Goal: Task Accomplishment & Management: Use online tool/utility

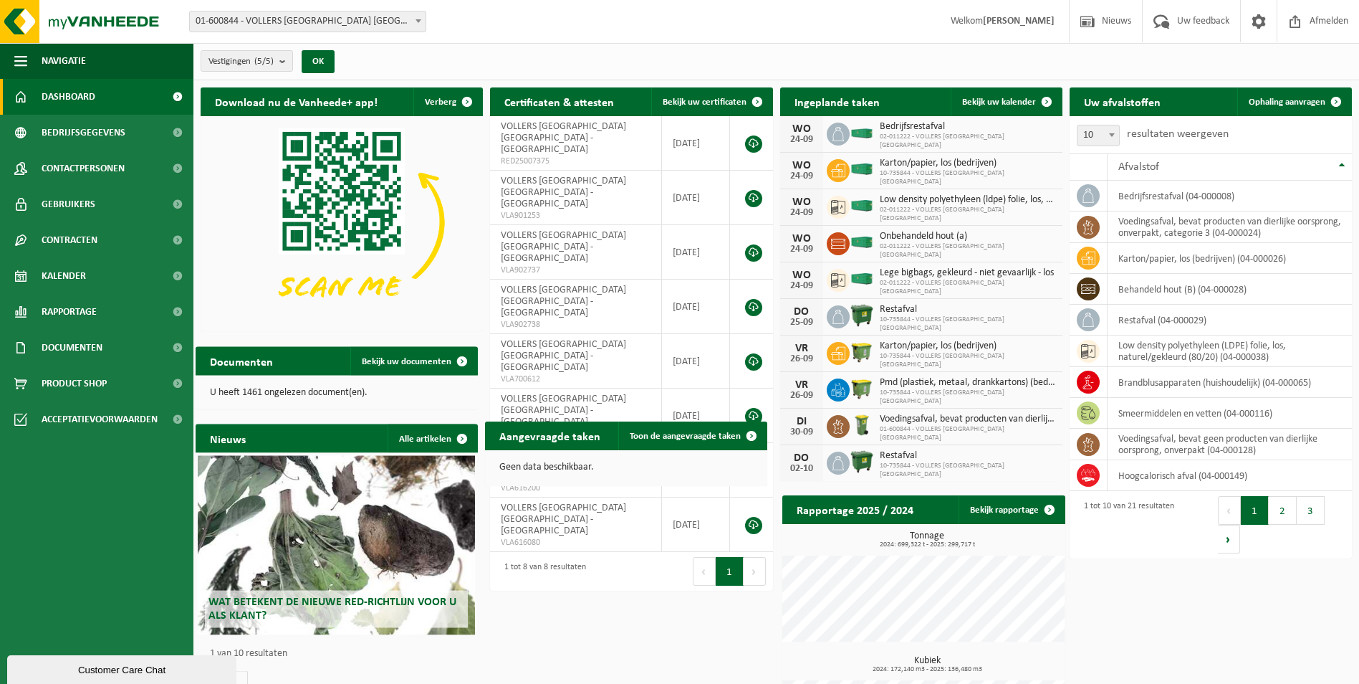
click at [415, 22] on span at bounding box center [418, 20] width 14 height 19
select select "10743"
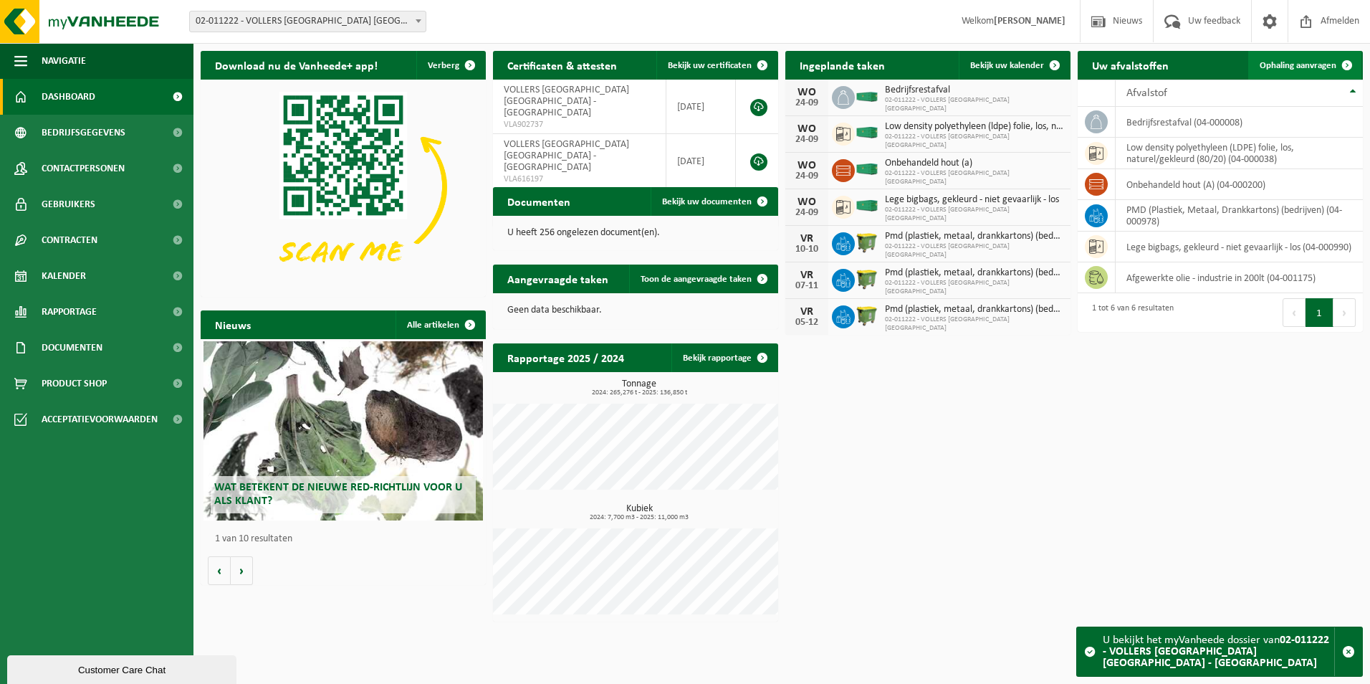
click at [1295, 67] on span "Ophaling aanvragen" at bounding box center [1298, 65] width 77 height 9
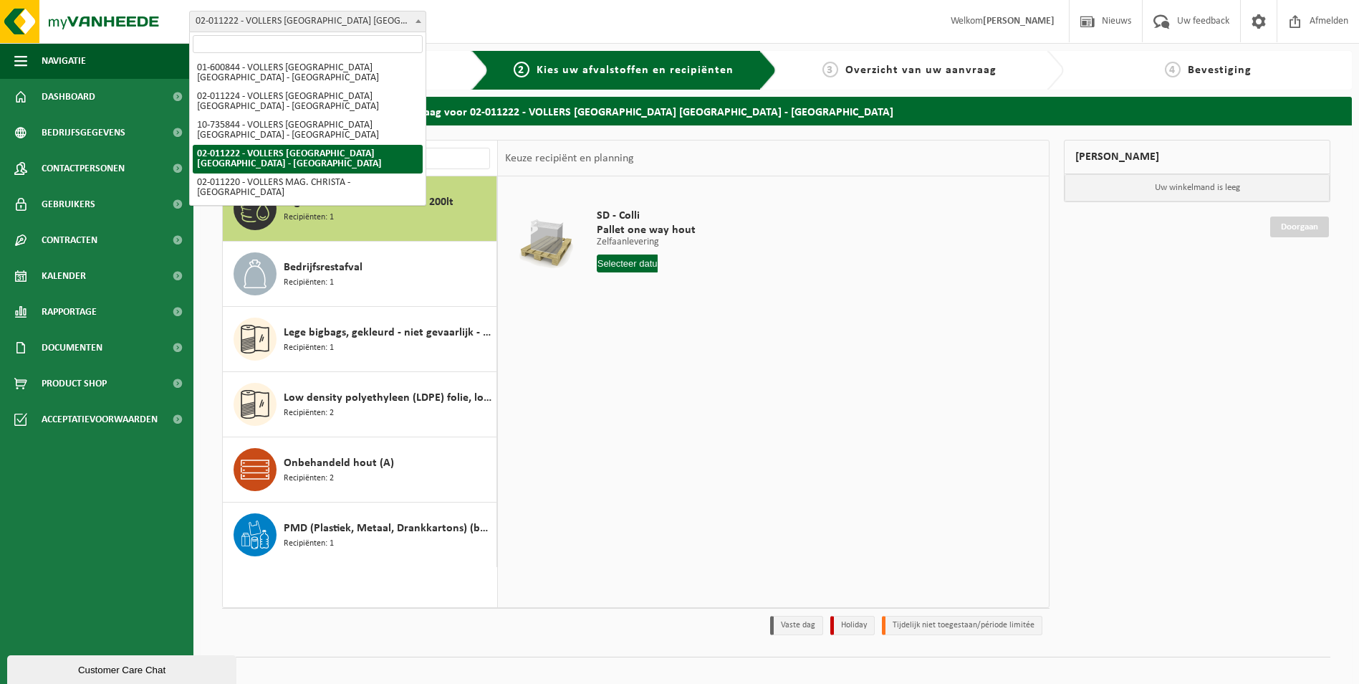
click at [426, 16] on span "02-011222 - VOLLERS [GEOGRAPHIC_DATA] [GEOGRAPHIC_DATA] - [GEOGRAPHIC_DATA]" at bounding box center [307, 21] width 237 height 21
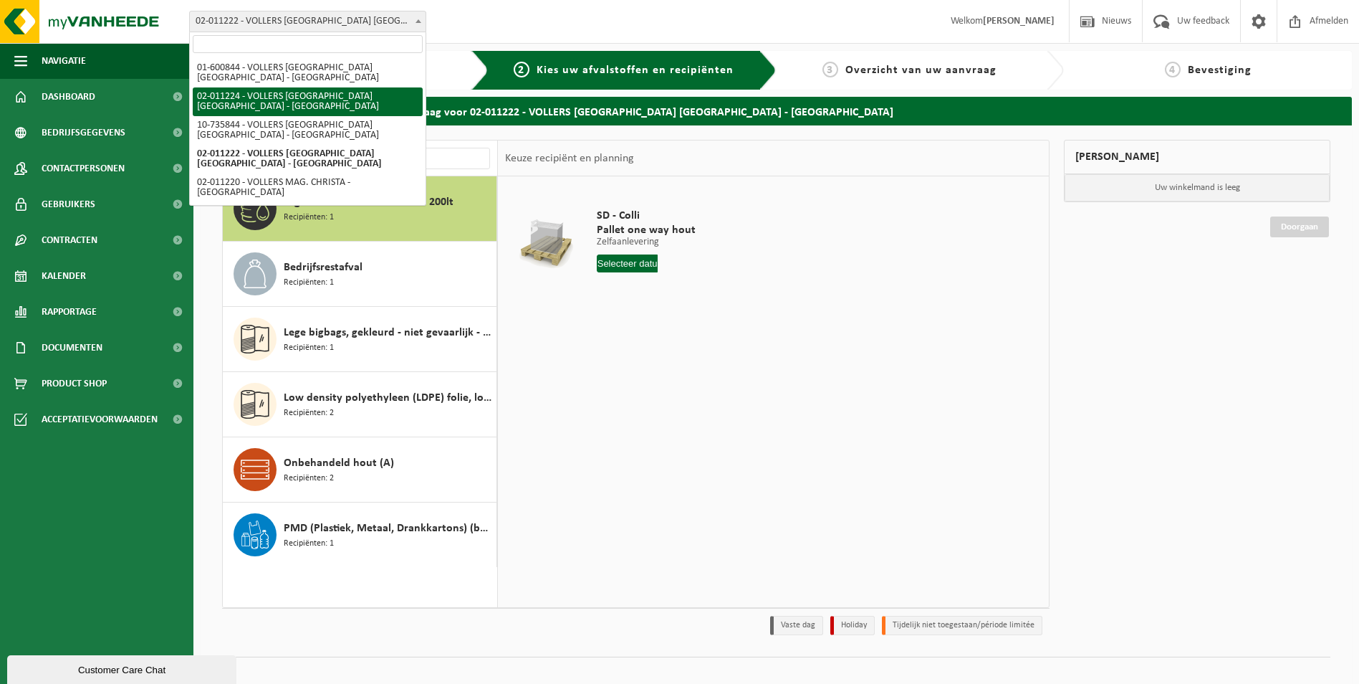
select select "10745"
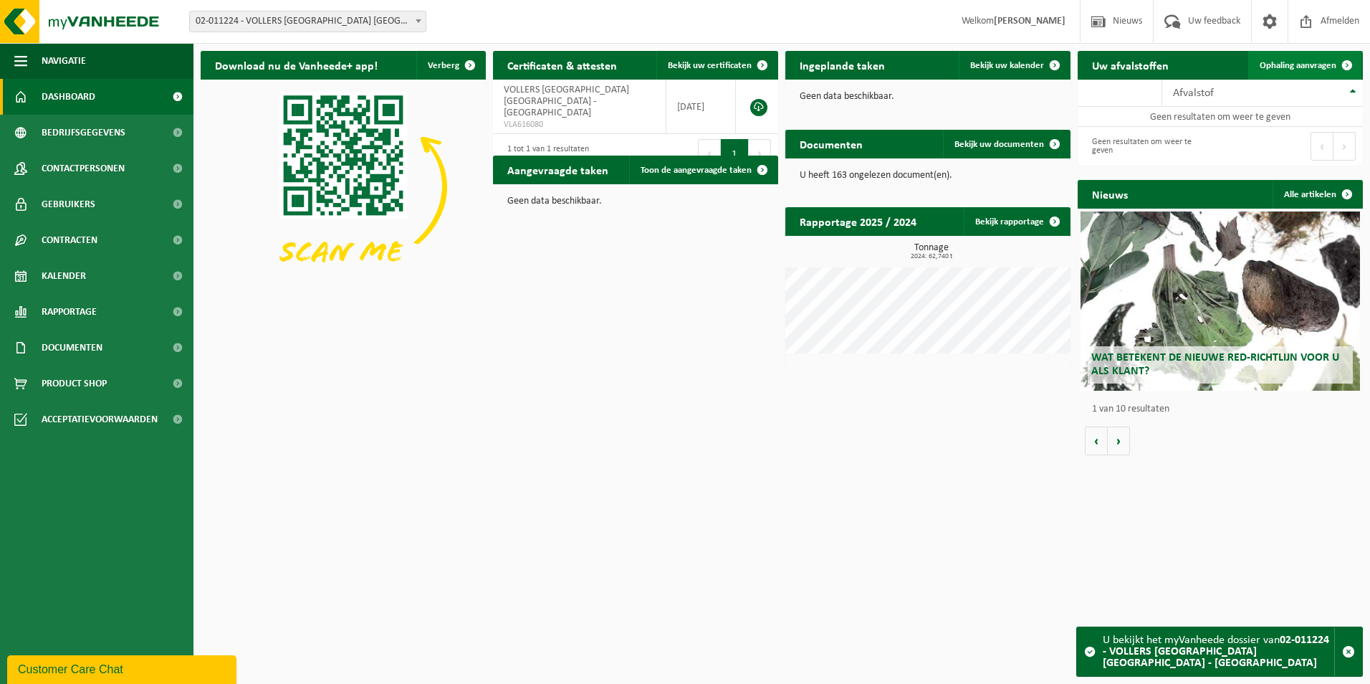
click at [1275, 70] on span "Ophaling aanvragen" at bounding box center [1298, 65] width 77 height 9
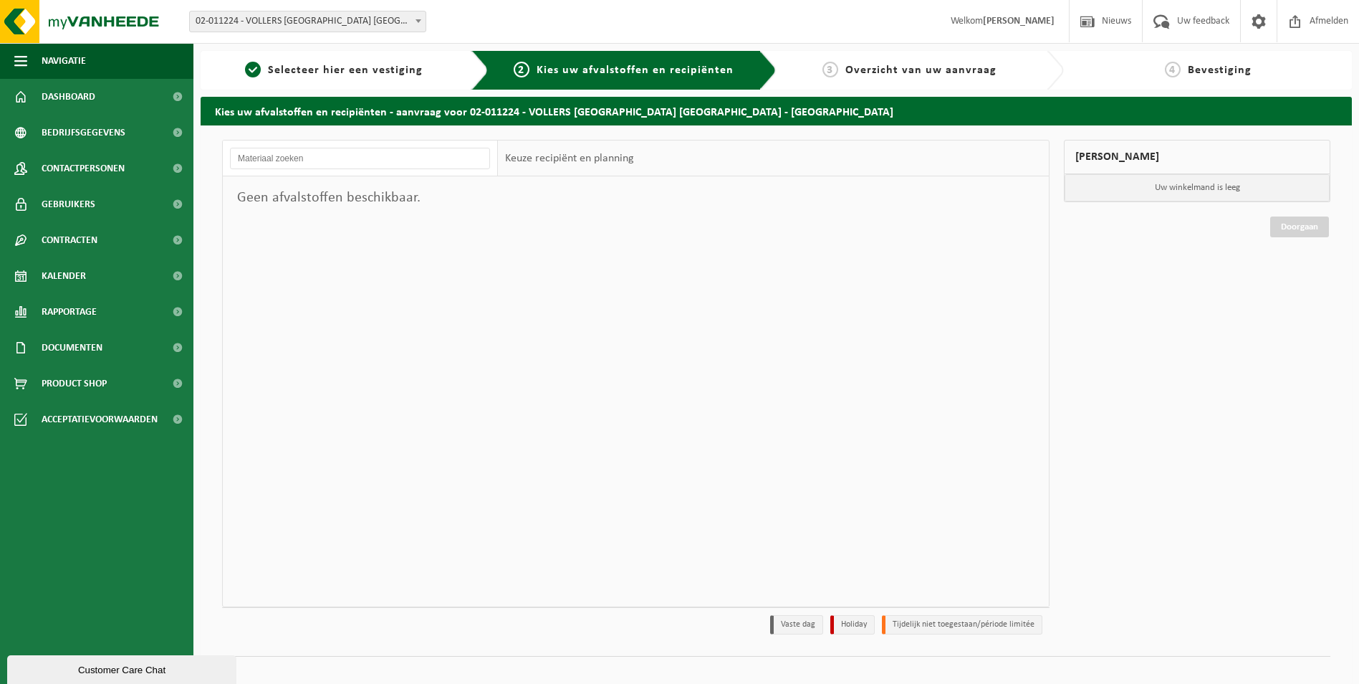
click at [415, 12] on span at bounding box center [418, 20] width 14 height 19
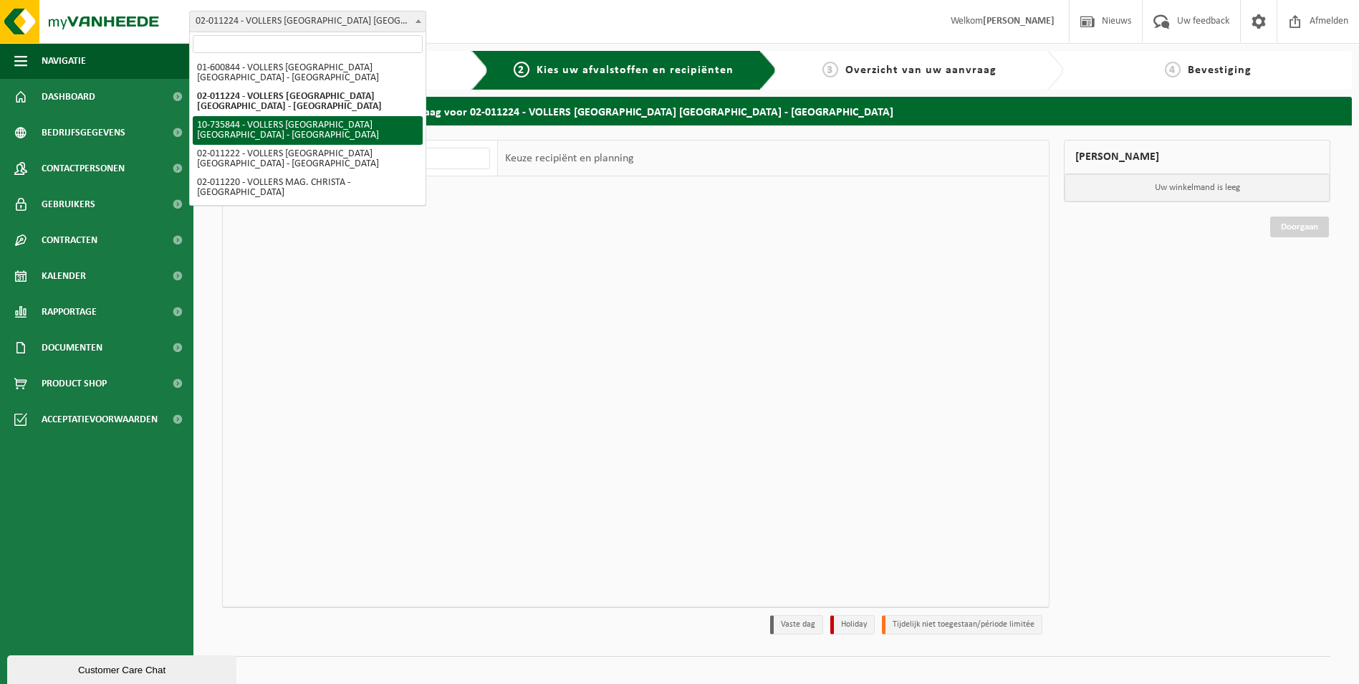
select select "10751"
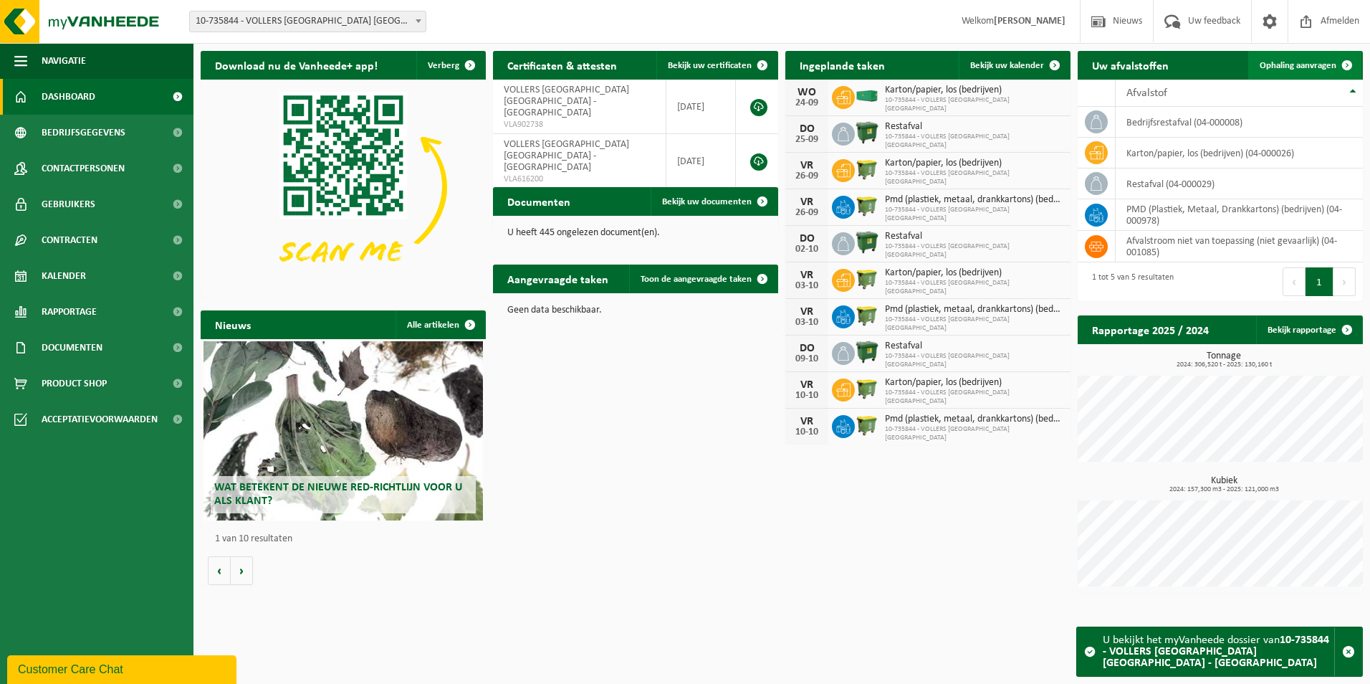
click at [1300, 71] on link "Ophaling aanvragen" at bounding box center [1304, 65] width 113 height 29
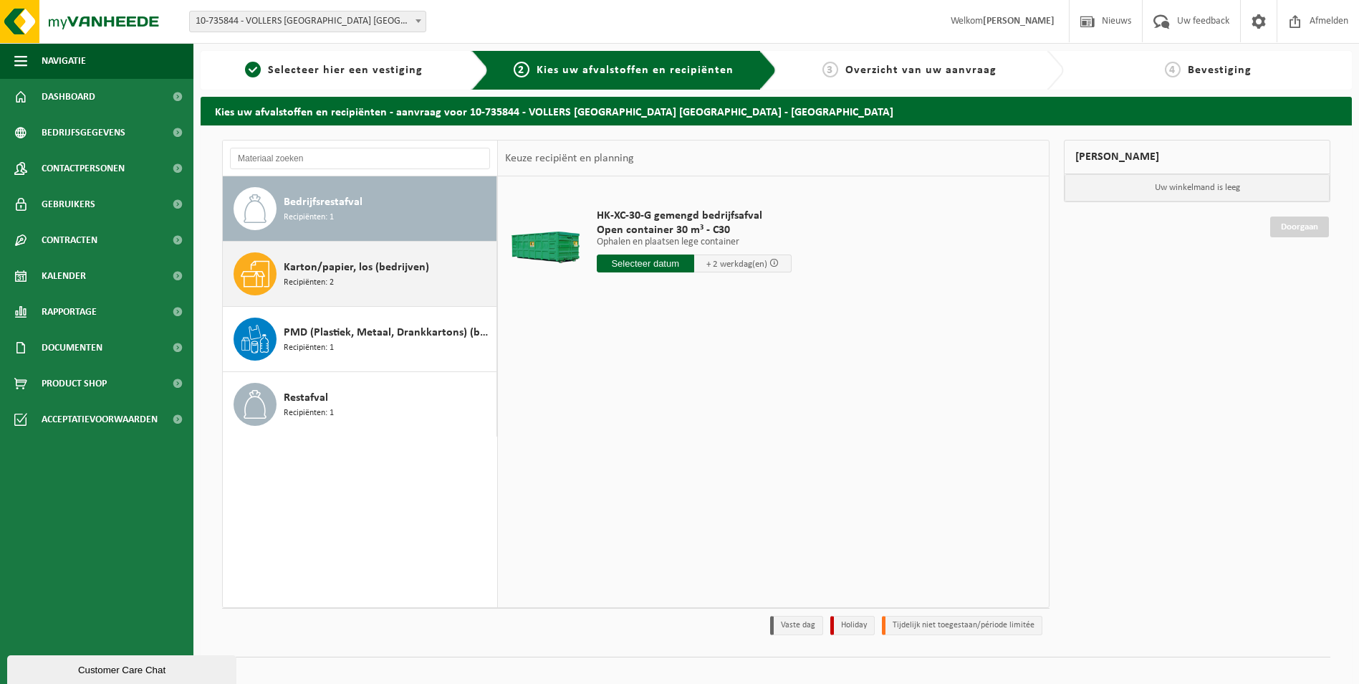
click at [353, 289] on div "Karton/papier, los (bedrijven) Recipiënten: 2" at bounding box center [388, 273] width 209 height 43
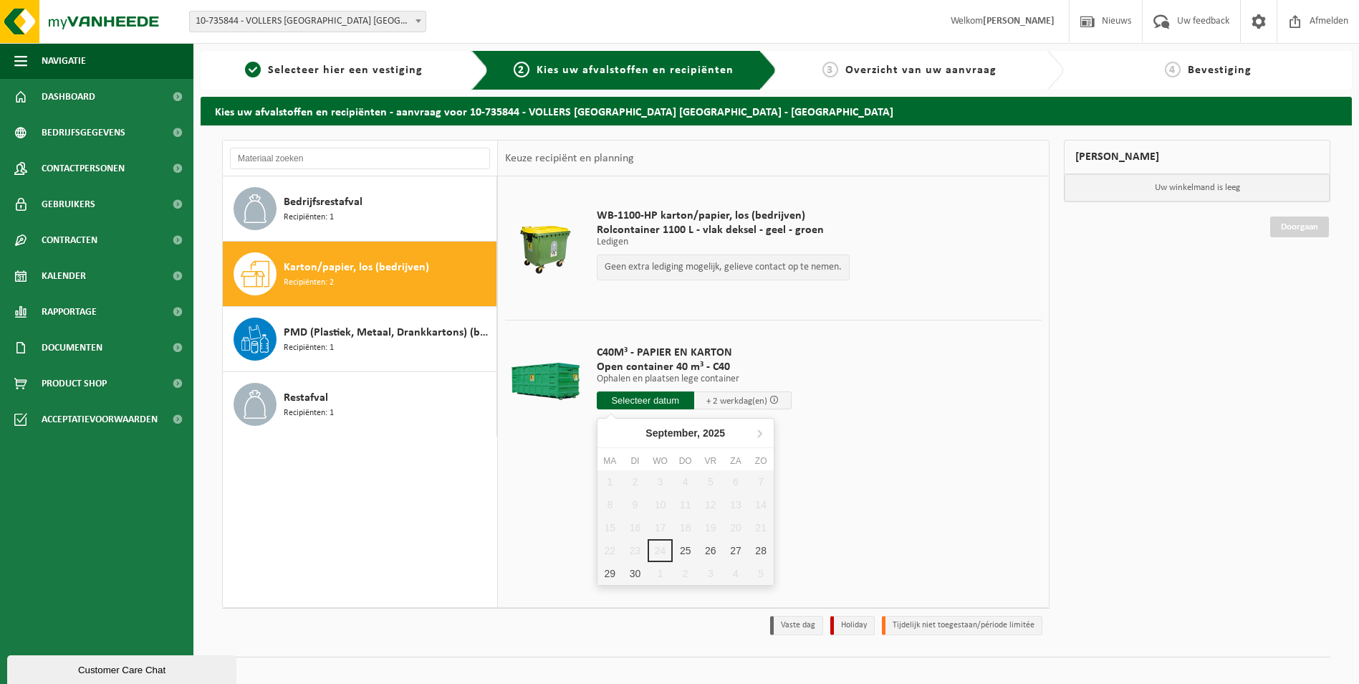
click at [634, 401] on input "text" at bounding box center [645, 400] width 97 height 18
click at [652, 406] on input "text" at bounding box center [645, 400] width 97 height 18
click at [691, 555] on div "25" at bounding box center [685, 550] width 25 height 23
type input "Van [DATE]"
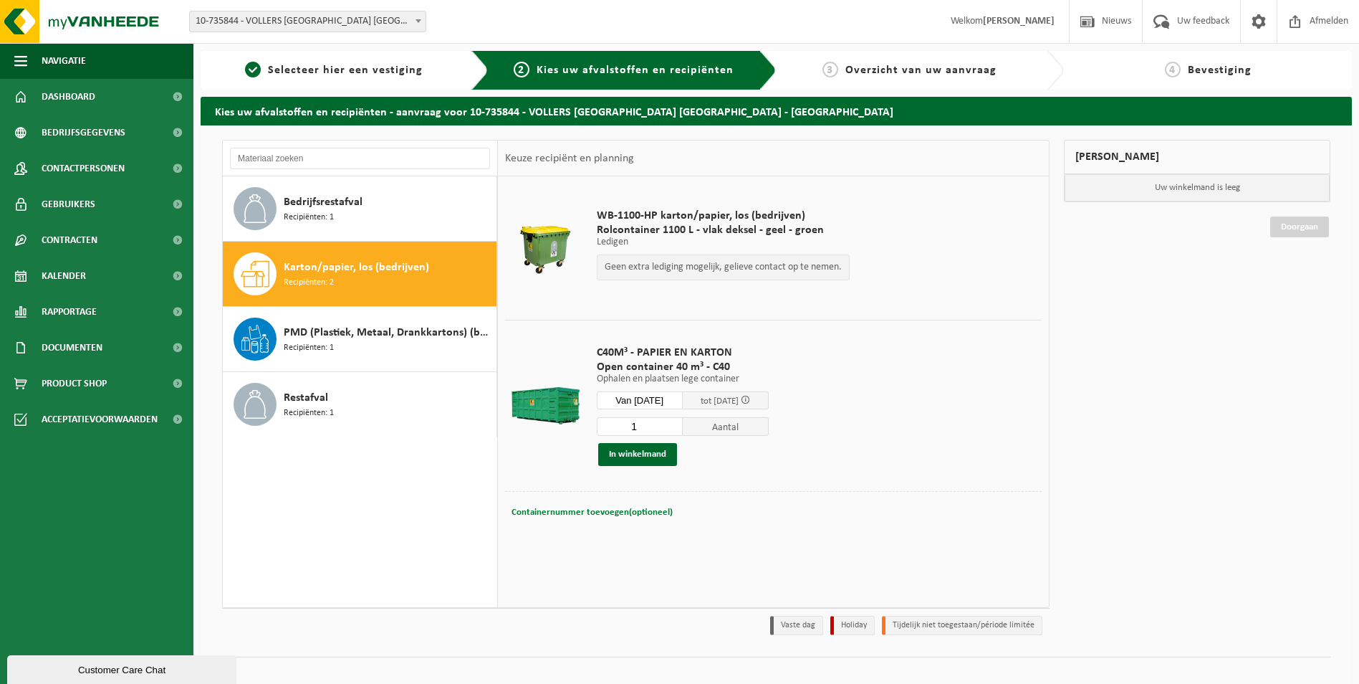
click at [641, 504] on button "Containernummer toevoegen(optioneel) Annuleren" at bounding box center [592, 512] width 164 height 20
type input "c40-1678"
click at [646, 456] on button "In winkelmand" at bounding box center [637, 454] width 79 height 23
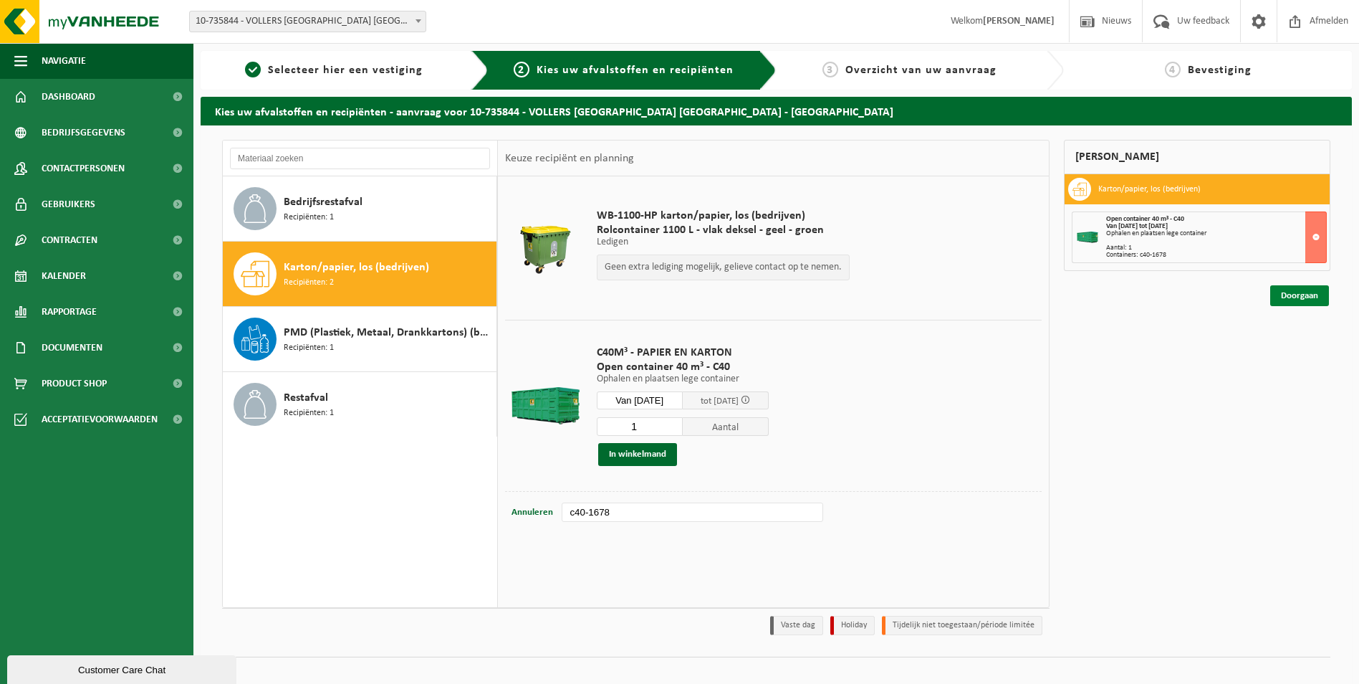
click at [1296, 298] on link "Doorgaan" at bounding box center [1299, 295] width 59 height 21
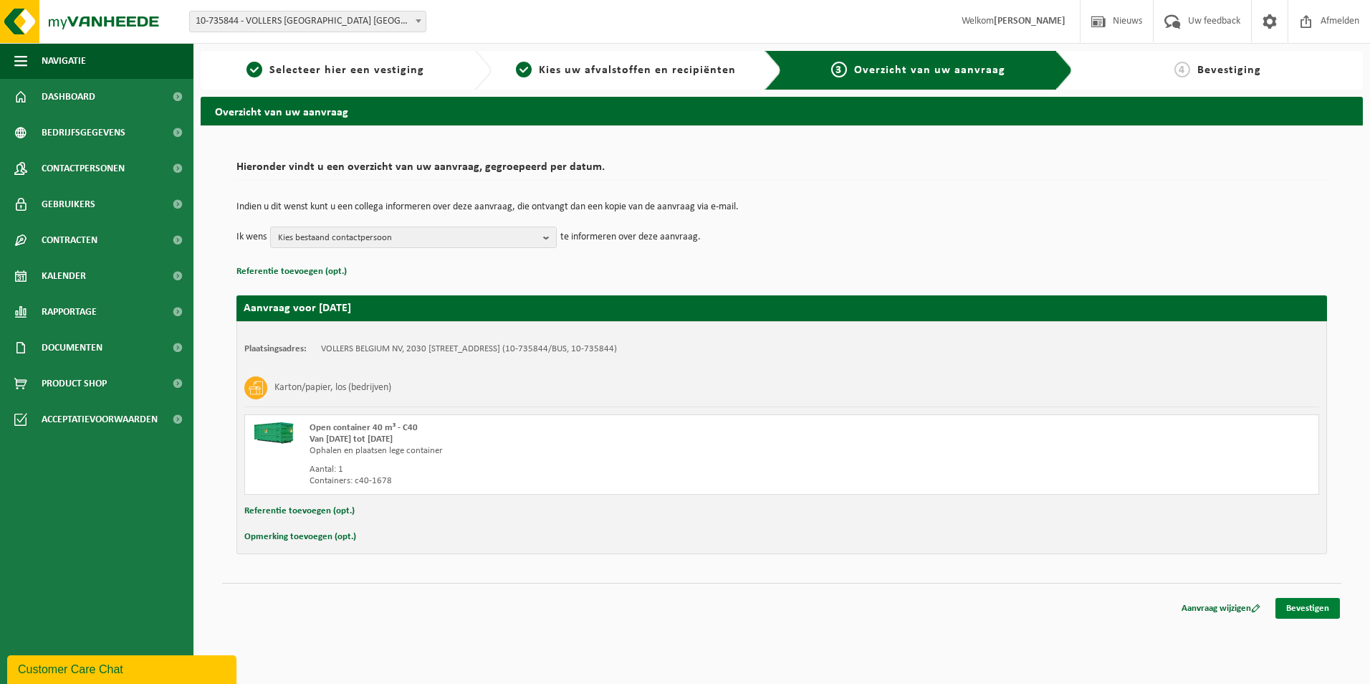
click at [1298, 607] on link "Bevestigen" at bounding box center [1307, 608] width 64 height 21
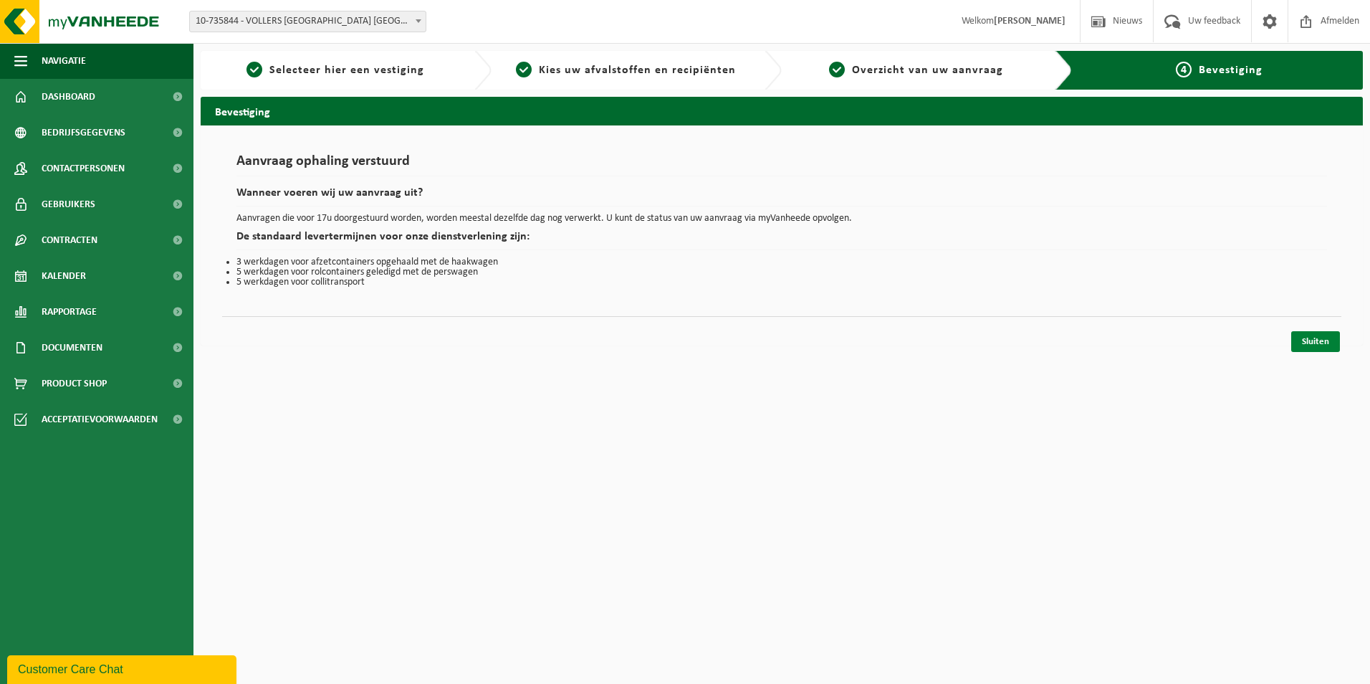
click at [1322, 333] on link "Sluiten" at bounding box center [1315, 341] width 49 height 21
